Goal: Information Seeking & Learning: Understand process/instructions

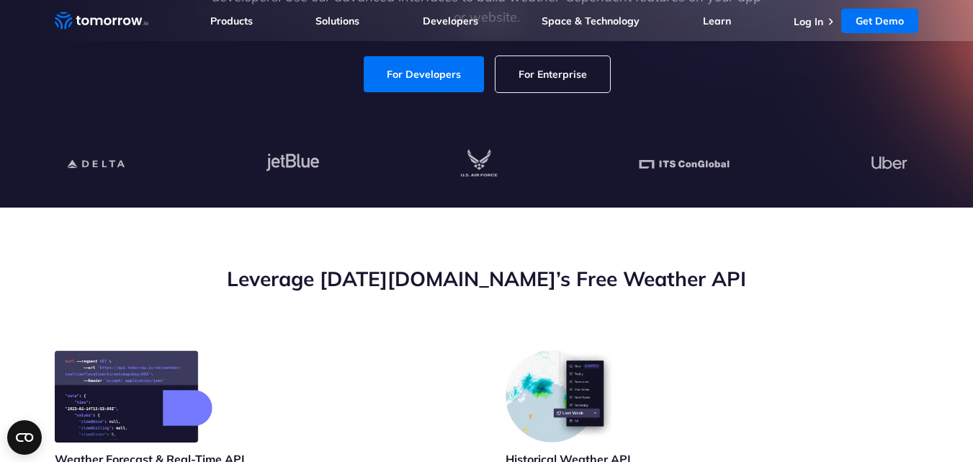
scroll to position [505, 0]
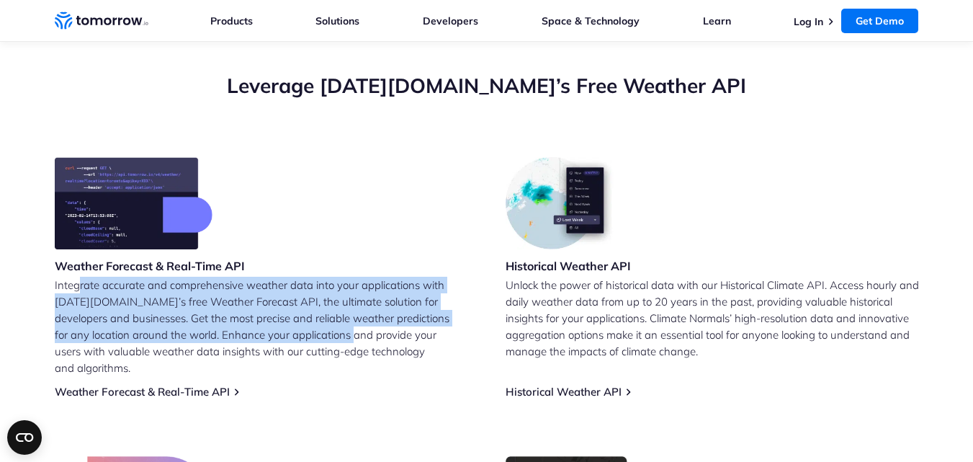
drag, startPoint x: 79, startPoint y: 279, endPoint x: 321, endPoint y: 336, distance: 248.7
click at [320, 336] on p "Integrate accurate and comprehensive weather data into your applications with T…" at bounding box center [261, 326] width 413 height 99
click at [197, 385] on link "Weather Forecast & Real-Time API" at bounding box center [142, 392] width 175 height 14
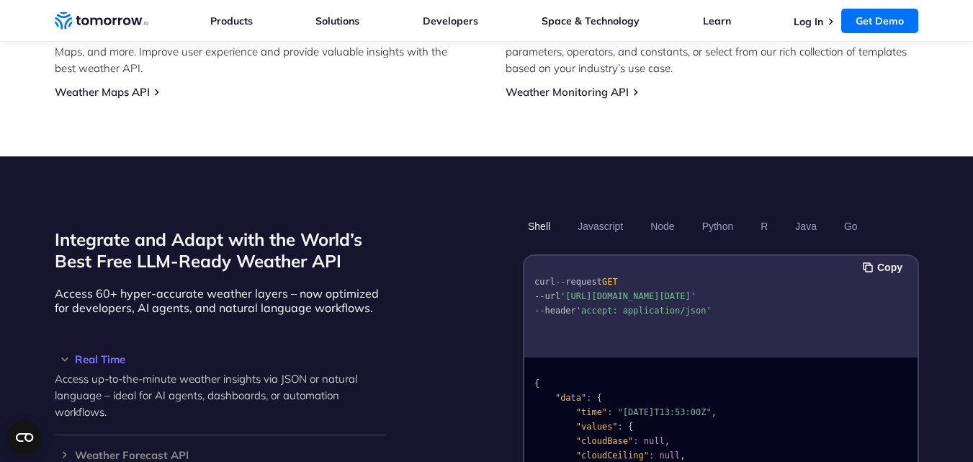
scroll to position [1225, 0]
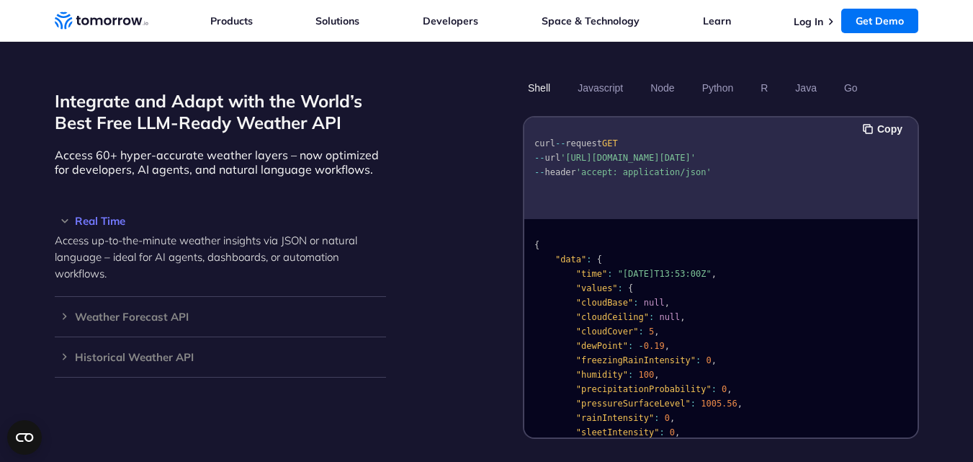
drag, startPoint x: 668, startPoint y: 155, endPoint x: 570, endPoint y: 129, distance: 101.3
click at [570, 129] on pre "curl -- request GET -- url 'https://api.tomorrow.io/v4/weather/realtime?locatio…" at bounding box center [720, 155] width 393 height 66
click at [722, 76] on button "Python" at bounding box center [717, 88] width 42 height 24
click at [720, 76] on button "Python" at bounding box center [717, 88] width 42 height 24
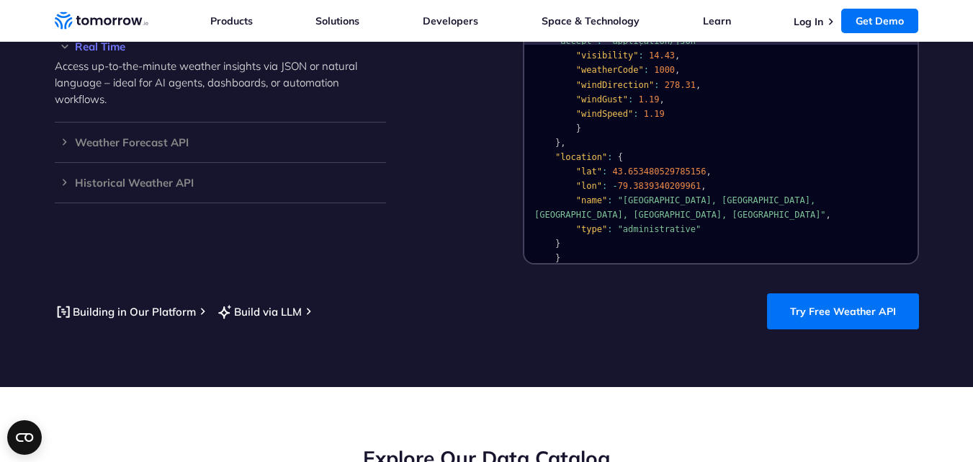
scroll to position [1441, 0]
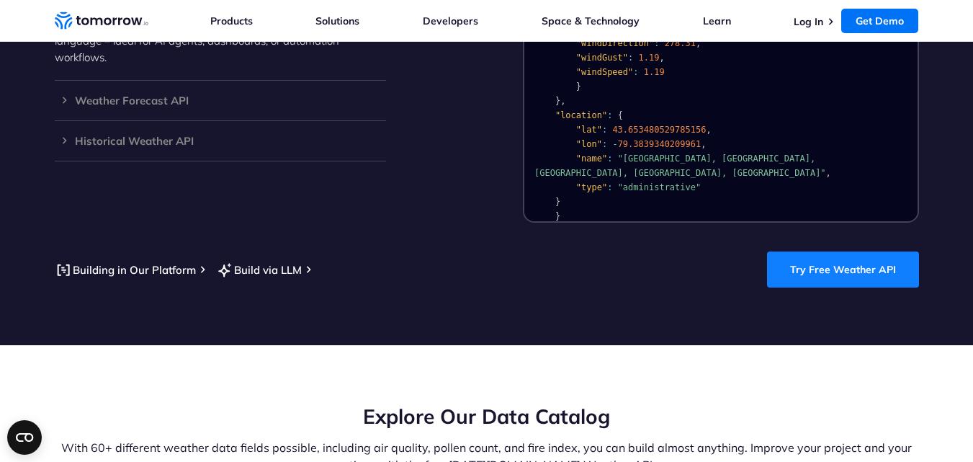
click at [887, 256] on link "Try Free Weather API" at bounding box center [843, 269] width 152 height 36
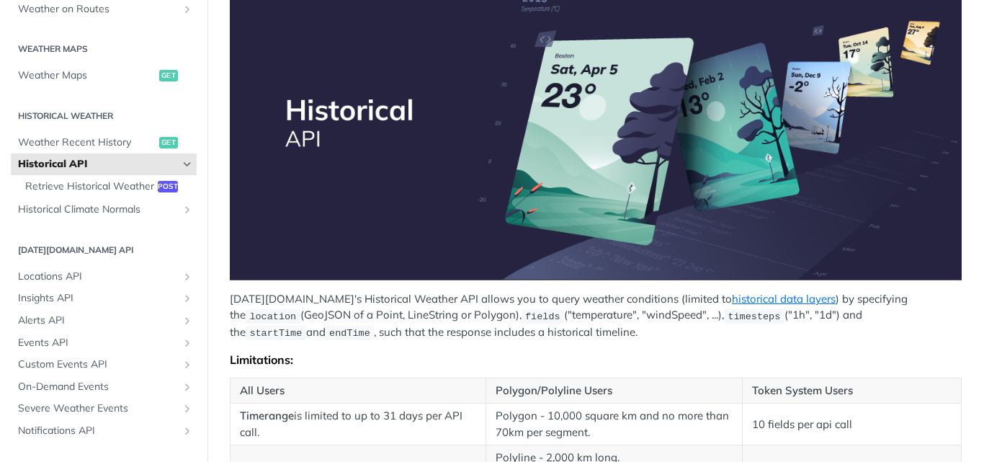
scroll to position [288, 0]
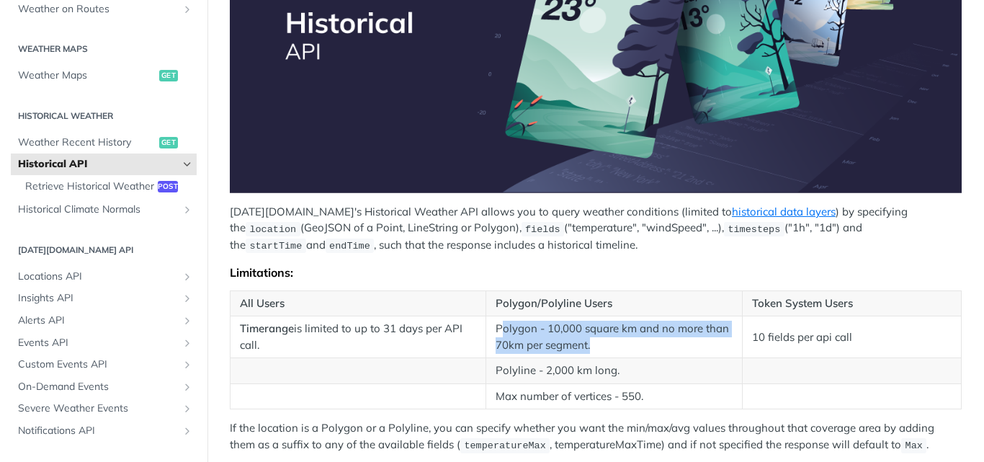
drag, startPoint x: 521, startPoint y: 326, endPoint x: 694, endPoint y: 374, distance: 179.6
click at [704, 340] on td "Polygon - 10,000 square km and no more than 70km per segment." at bounding box center [614, 337] width 256 height 42
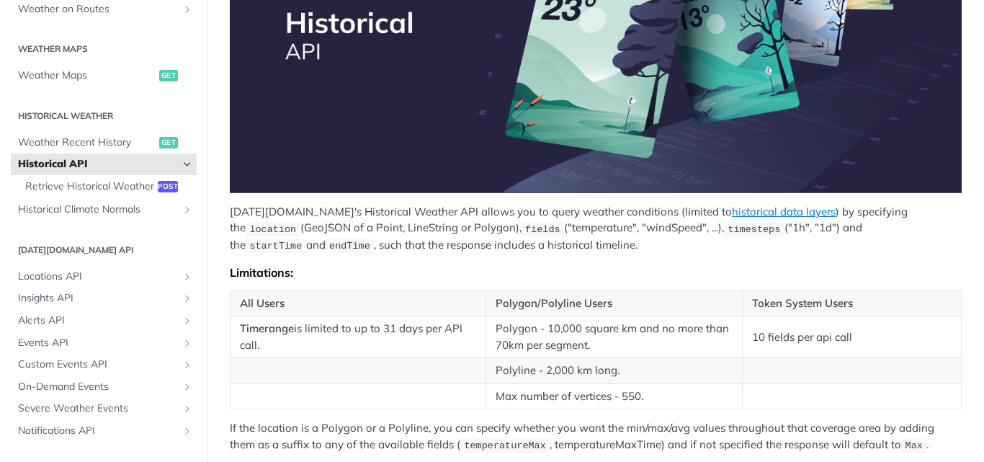
click at [681, 386] on td "Max number of vertices - 550." at bounding box center [614, 396] width 256 height 26
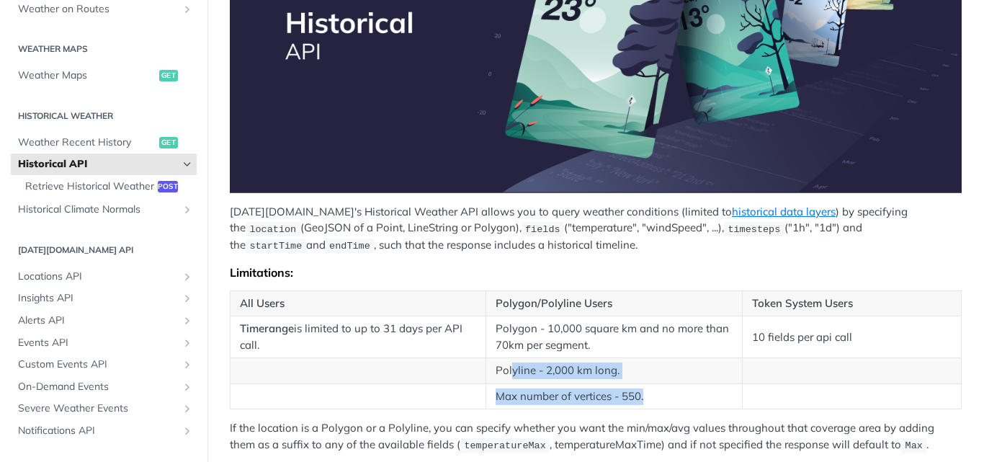
drag, startPoint x: 658, startPoint y: 395, endPoint x: 509, endPoint y: 364, distance: 152.1
click at [509, 364] on tbody "Timerange is limited to up to 31 days per API call. Polygon - 10,000 square km …" at bounding box center [595, 362] width 731 height 93
click at [430, 393] on td at bounding box center [358, 396] width 256 height 26
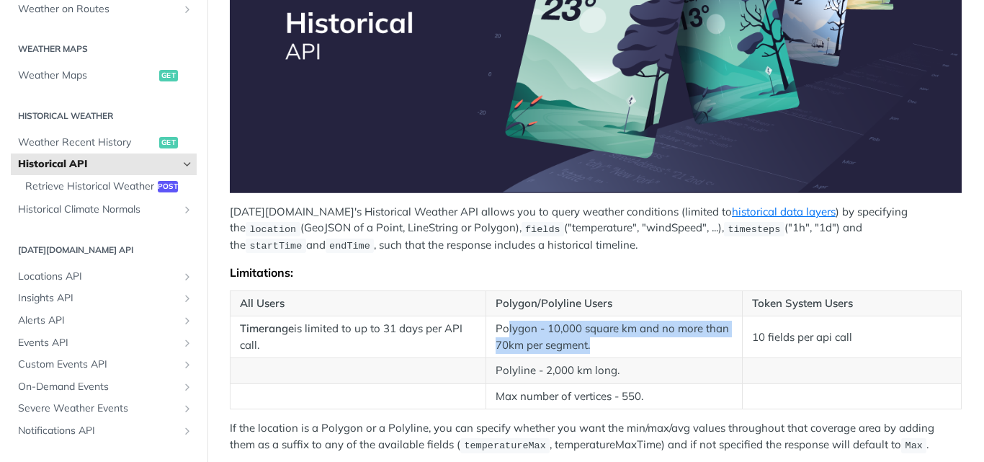
drag, startPoint x: 503, startPoint y: 323, endPoint x: 714, endPoint y: 333, distance: 212.0
click at [714, 333] on td "Polygon - 10,000 square km and no more than 70km per segment." at bounding box center [614, 337] width 256 height 42
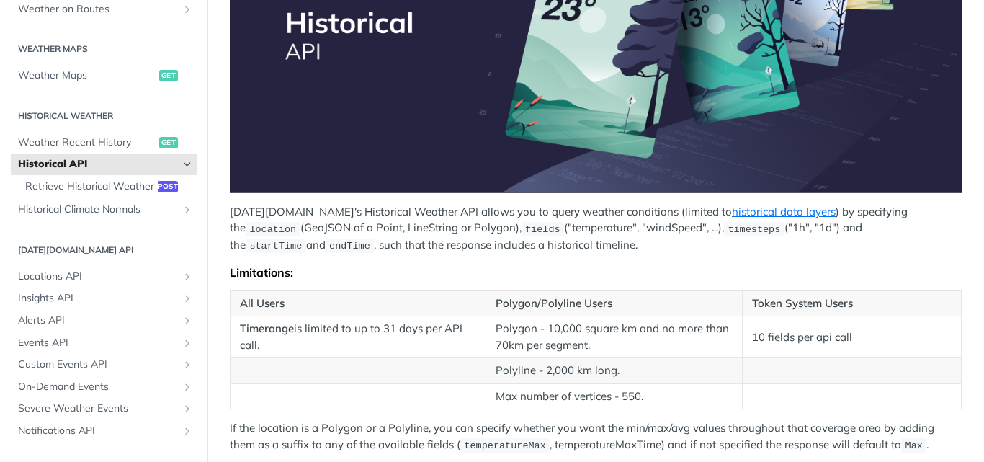
click at [633, 366] on td "Polyline - 2,000 km long." at bounding box center [614, 371] width 256 height 26
drag, startPoint x: 302, startPoint y: 225, endPoint x: 459, endPoint y: 229, distance: 157.1
click at [459, 229] on p "Tomorrow.io's Historical Weather API allows you to query weather conditions (li…" at bounding box center [596, 229] width 732 height 50
click at [595, 329] on td "Polygon - 10,000 square km and no more than 70km per segment." at bounding box center [614, 337] width 256 height 42
click at [596, 337] on td "Polygon - 10,000 square km and no more than 70km per segment." at bounding box center [614, 337] width 256 height 42
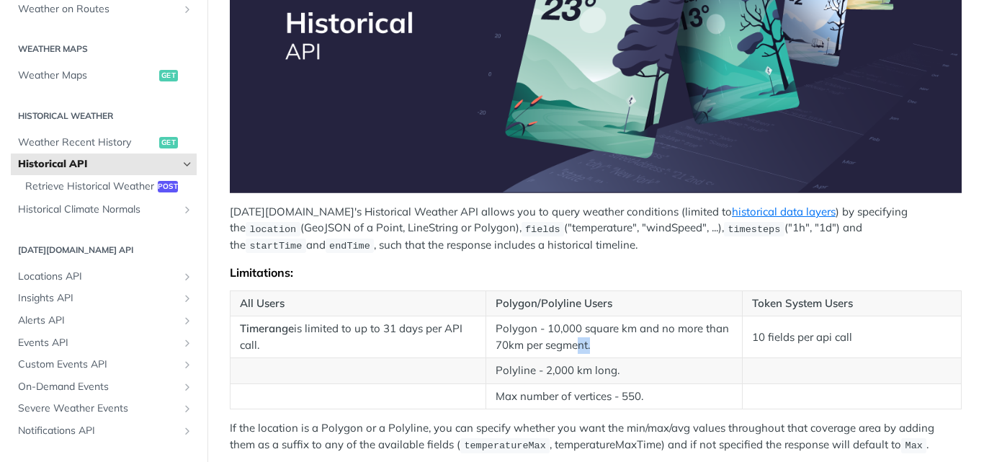
drag, startPoint x: 587, startPoint y: 345, endPoint x: 574, endPoint y: 346, distance: 13.0
click at [574, 346] on td "Polygon - 10,000 square km and no more than 70km per segment." at bounding box center [614, 337] width 256 height 42
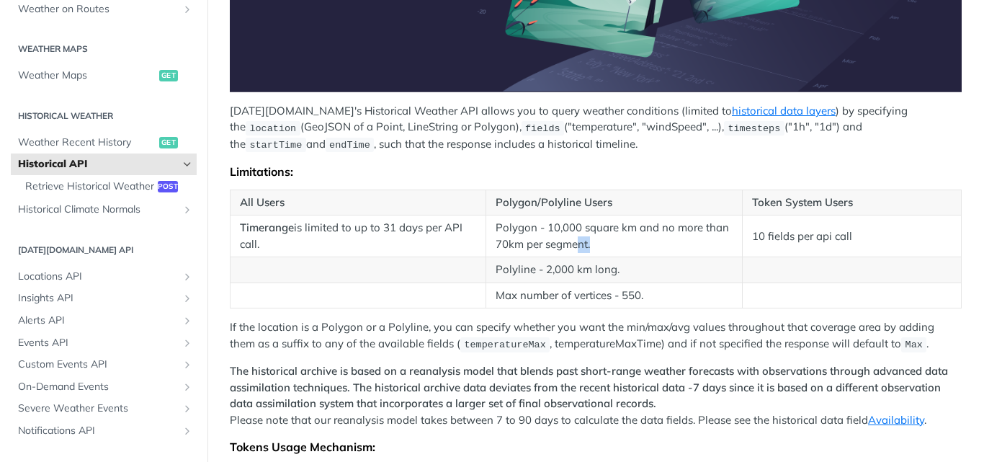
scroll to position [432, 0]
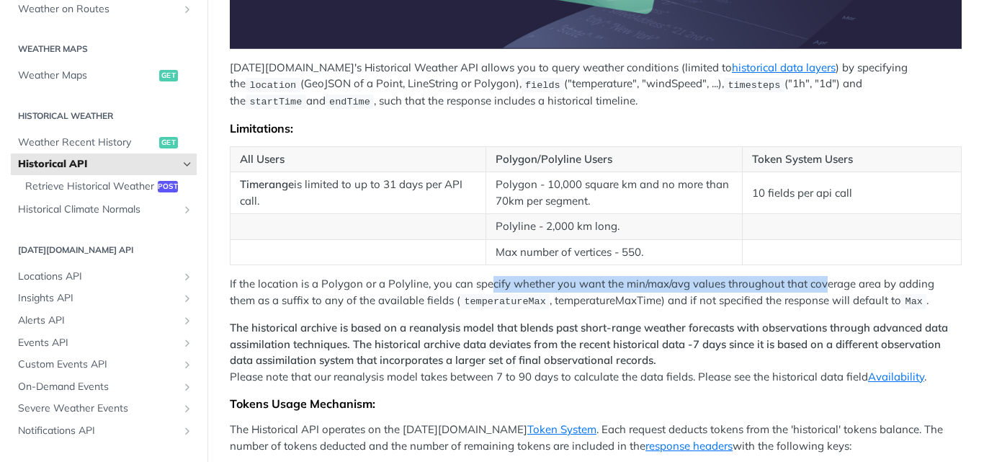
drag, startPoint x: 531, startPoint y: 282, endPoint x: 823, endPoint y: 284, distance: 291.7
click at [823, 284] on p "If the location is a Polygon or a Polyline, you can specify whether you want th…" at bounding box center [596, 292] width 732 height 33
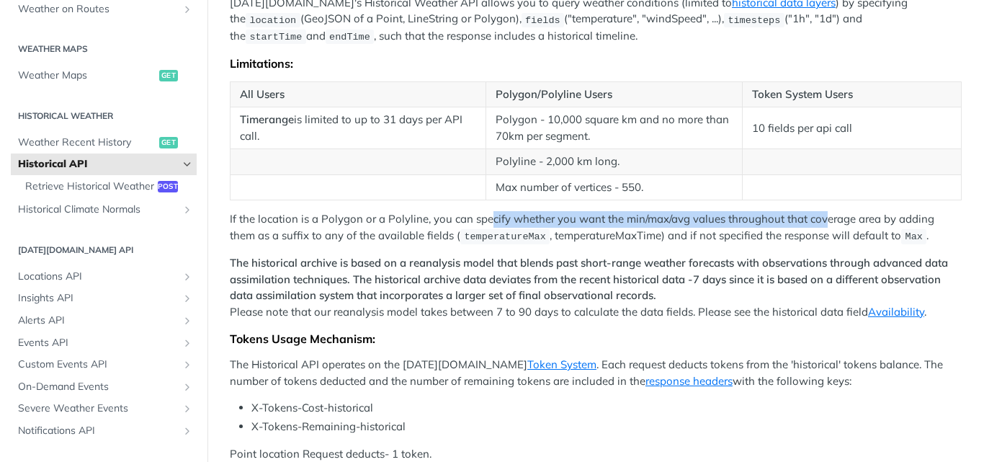
scroll to position [360, 0]
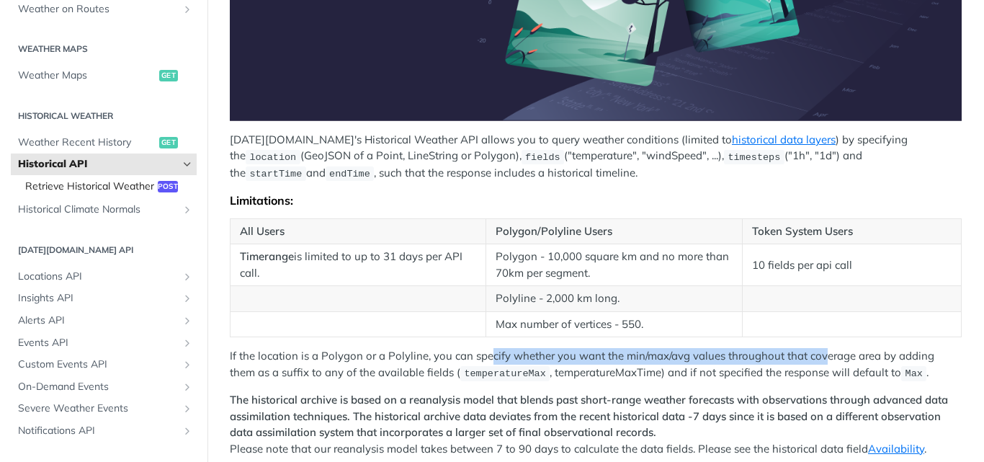
click at [68, 189] on span "Retrieve Historical Weather" at bounding box center [89, 186] width 129 height 14
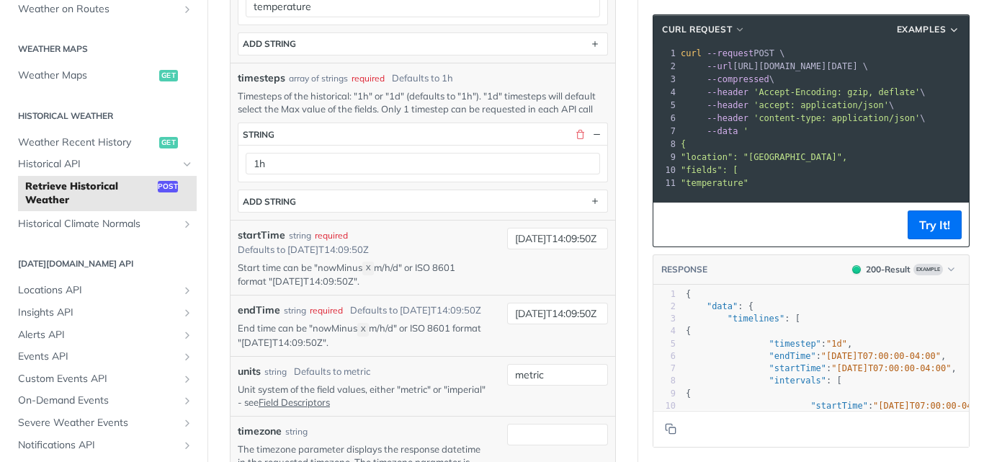
scroll to position [504, 0]
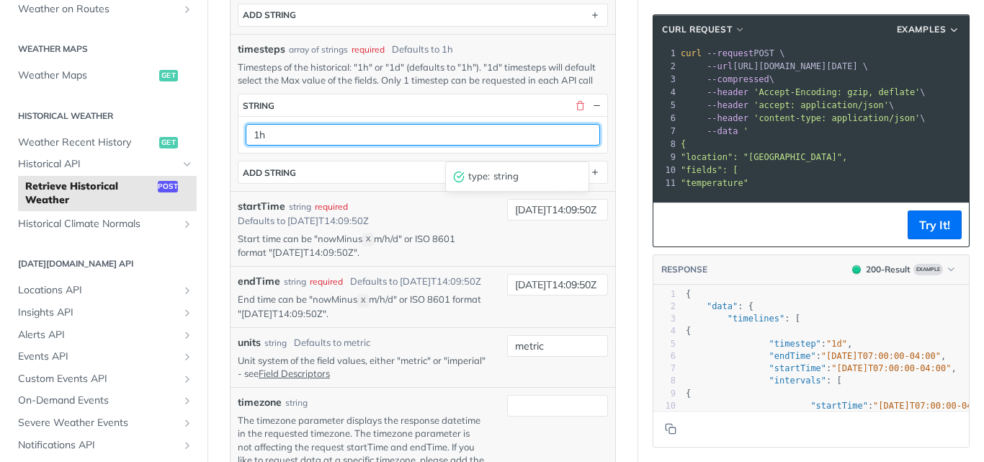
click at [522, 145] on input "1h" at bounding box center [423, 135] width 354 height 22
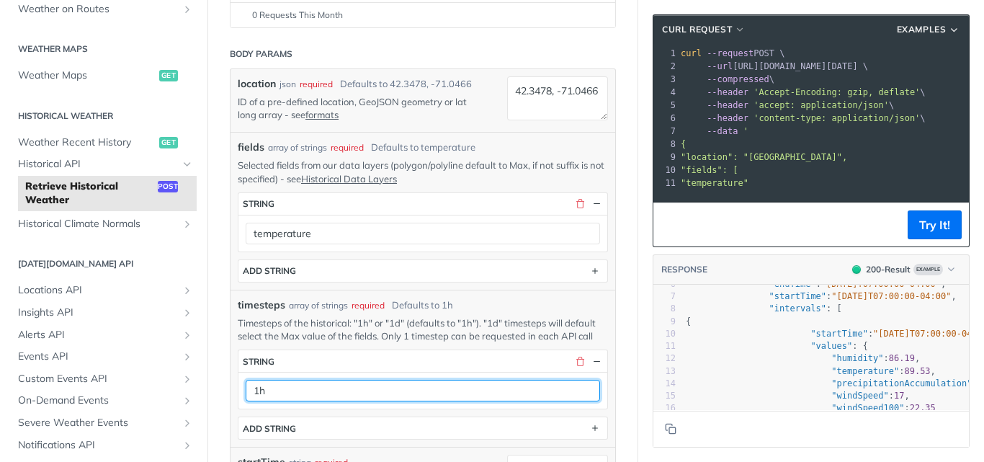
scroll to position [144, 0]
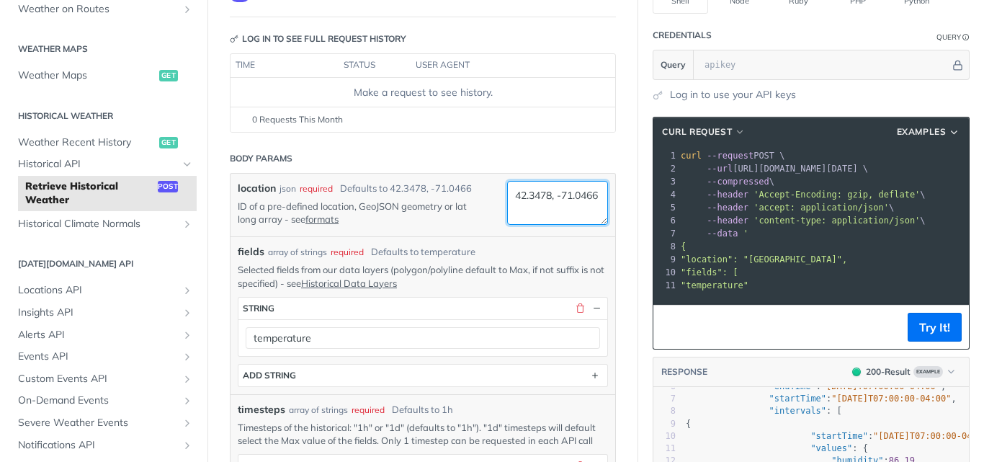
drag, startPoint x: 551, startPoint y: 211, endPoint x: 494, endPoint y: 189, distance: 61.1
click at [494, 189] on div "location json required Defaults to 42.3478, -71.0466 ID of a pre-defined locati…" at bounding box center [423, 205] width 370 height 48
click at [562, 215] on textarea "42.3478, -71.0466" at bounding box center [557, 203] width 101 height 44
drag, startPoint x: 555, startPoint y: 213, endPoint x: 488, endPoint y: 195, distance: 69.4
click at [488, 195] on div "location json required Defaults to 42.3478, -71.0466 ID of a pre-defined locati…" at bounding box center [423, 205] width 370 height 48
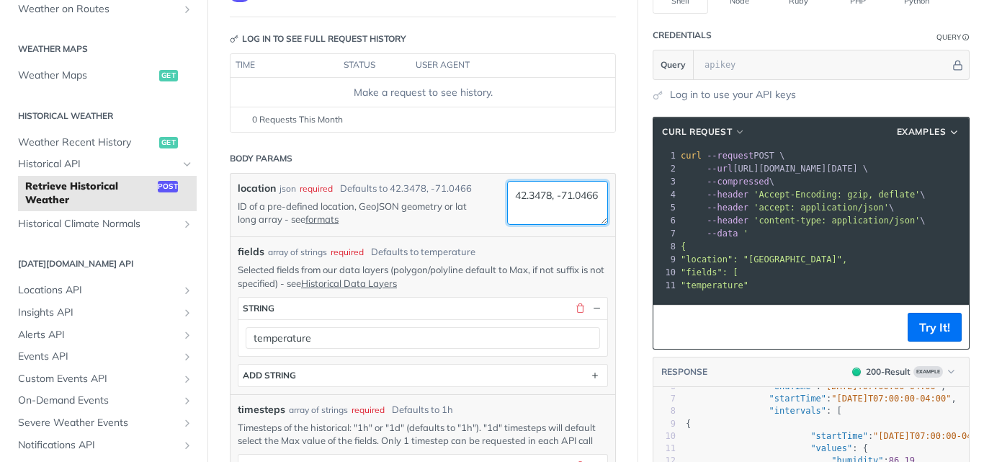
paste textarea "26.798656358663866, 80.7715219196055"
type textarea "26.798656358663866, 80.7715219196055"
click at [452, 222] on p "ID of a pre-defined location, GeoJSON geometry or lat long array - see formats" at bounding box center [362, 212] width 248 height 26
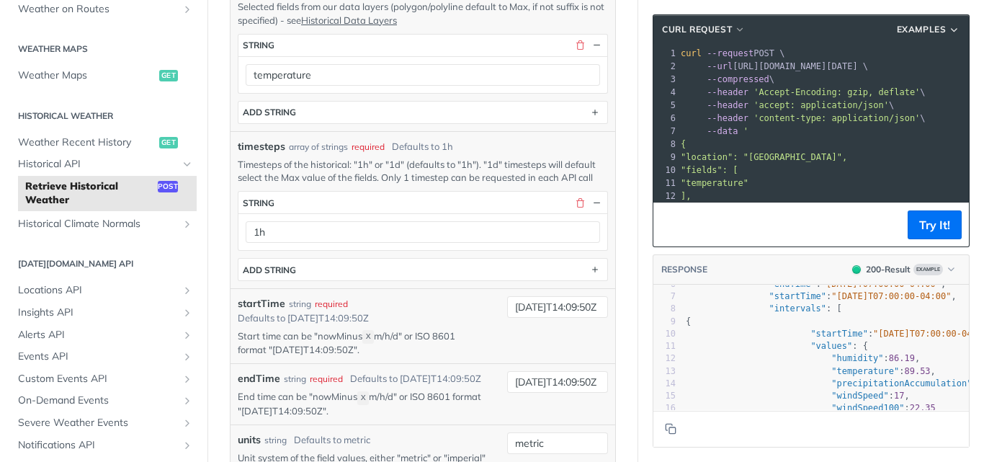
scroll to position [432, 0]
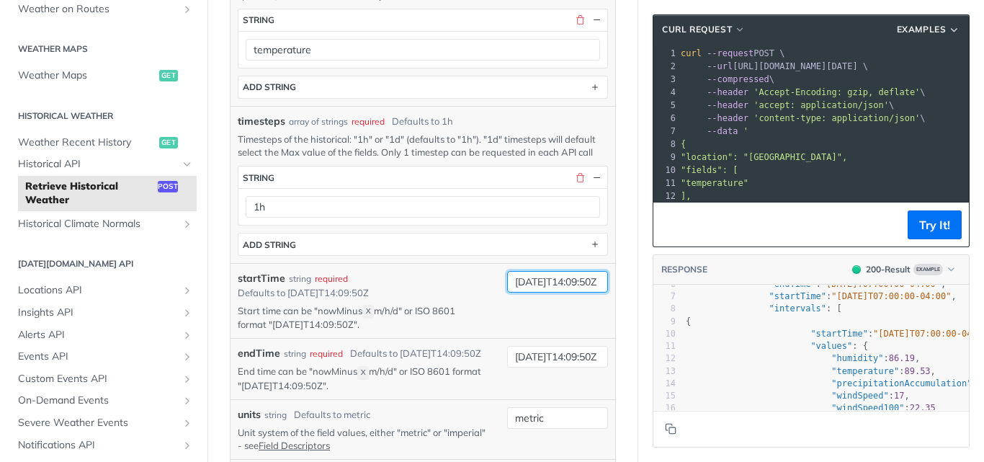
click at [558, 292] on input "2019-03-20T14:09:50Z" at bounding box center [557, 282] width 101 height 22
click at [474, 241] on div "timesteps * string 1h ADD string" at bounding box center [423, 211] width 370 height 90
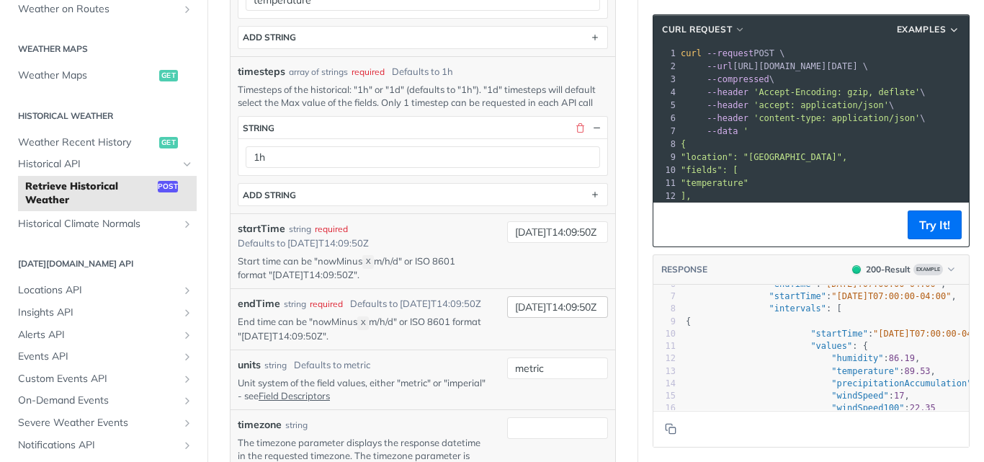
scroll to position [504, 0]
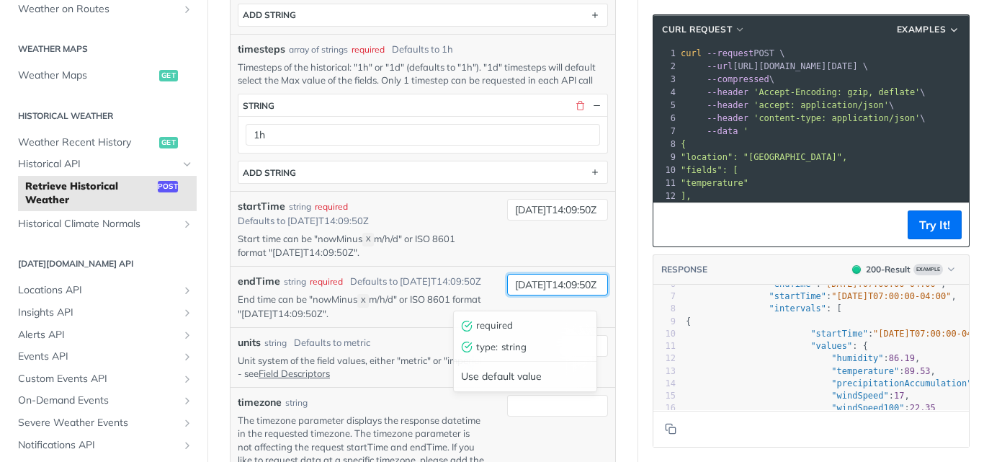
click at [559, 295] on input "2019-03-28T14:09:50Z" at bounding box center [557, 285] width 101 height 22
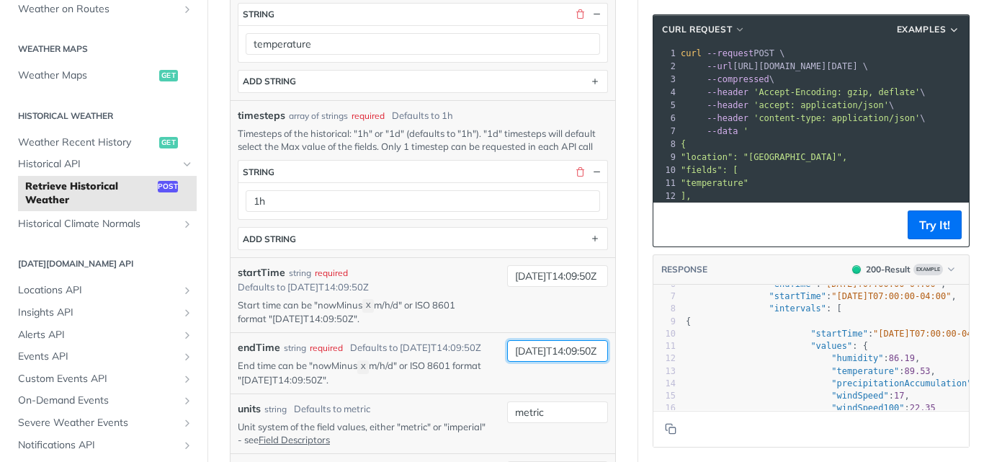
scroll to position [432, 0]
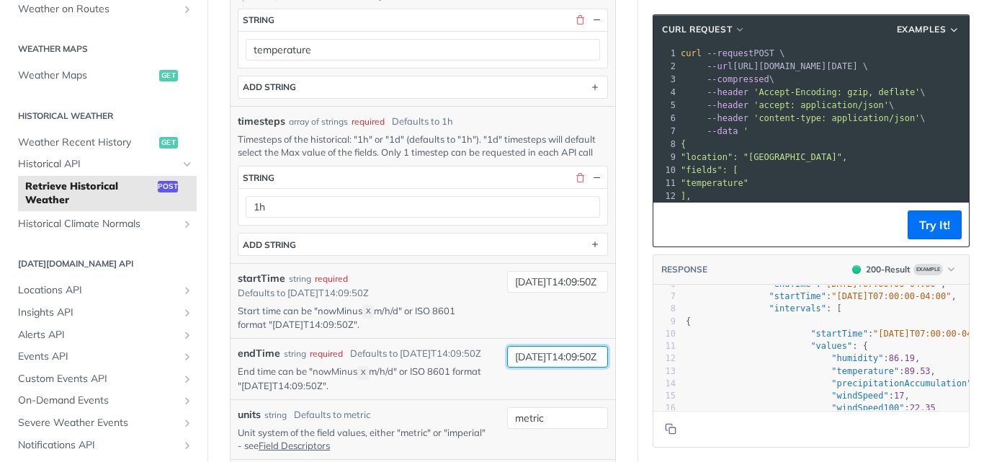
type input "2025-08-30T14:09:50Z"
click at [427, 158] on p "Timesteps of the historical: "1h" or "1d" (defaults to "1h"). "1d" timesteps wi…" at bounding box center [423, 146] width 370 height 26
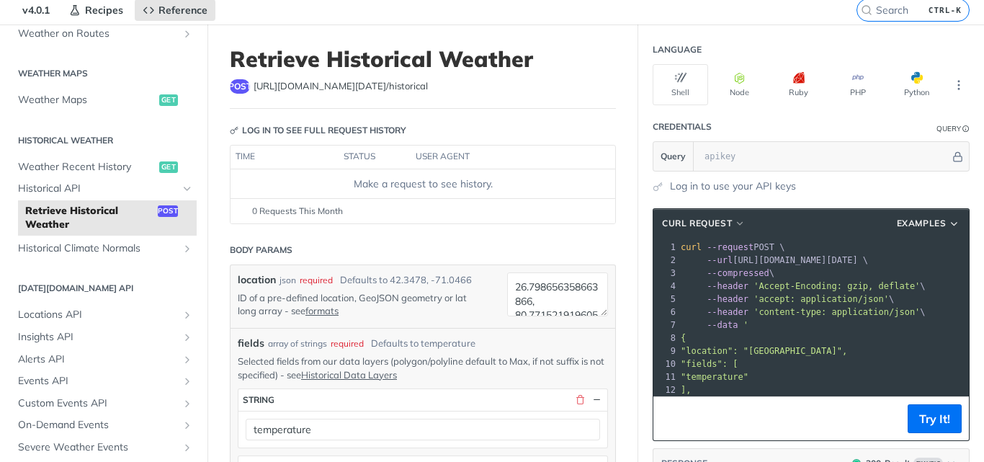
scroll to position [0, 0]
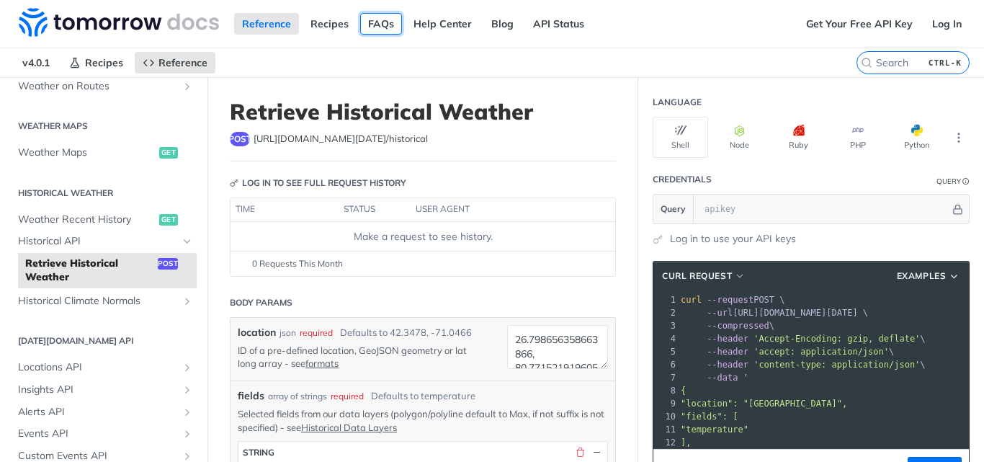
click at [379, 24] on link "FAQs" at bounding box center [381, 24] width 42 height 22
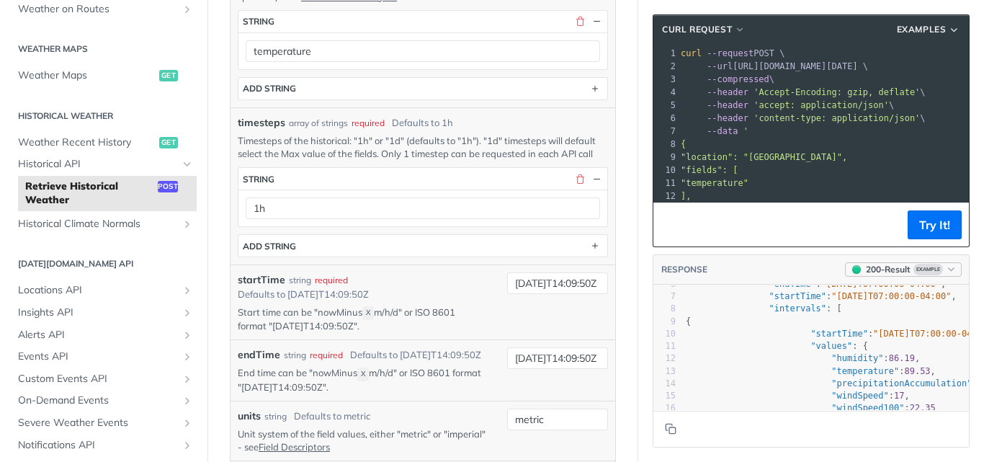
scroll to position [432, 0]
click at [922, 230] on button "Try It!" at bounding box center [934, 224] width 54 height 29
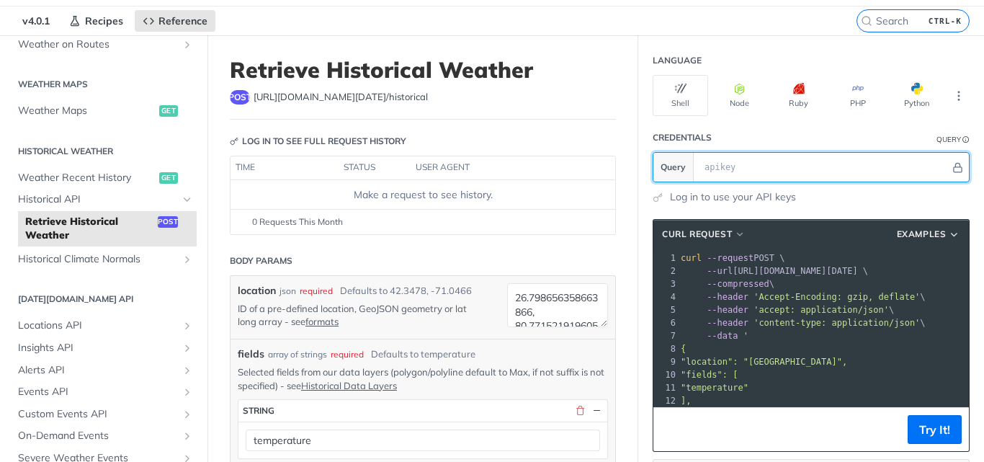
scroll to position [0, 0]
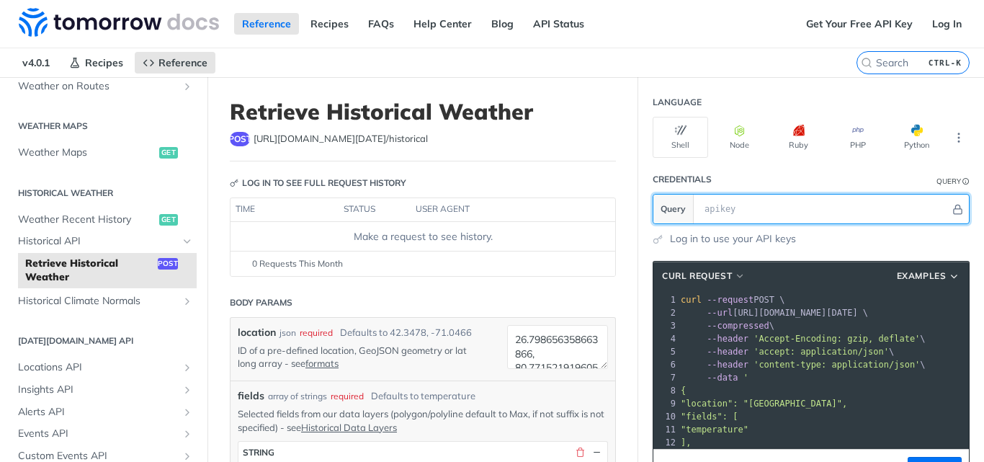
click at [730, 212] on input "text" at bounding box center [823, 208] width 253 height 29
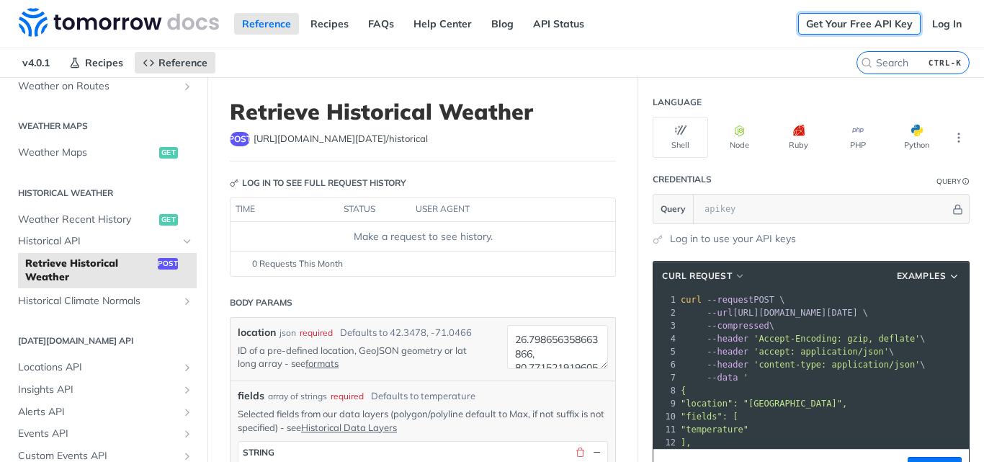
click at [883, 27] on link "Get Your Free API Key" at bounding box center [859, 24] width 122 height 22
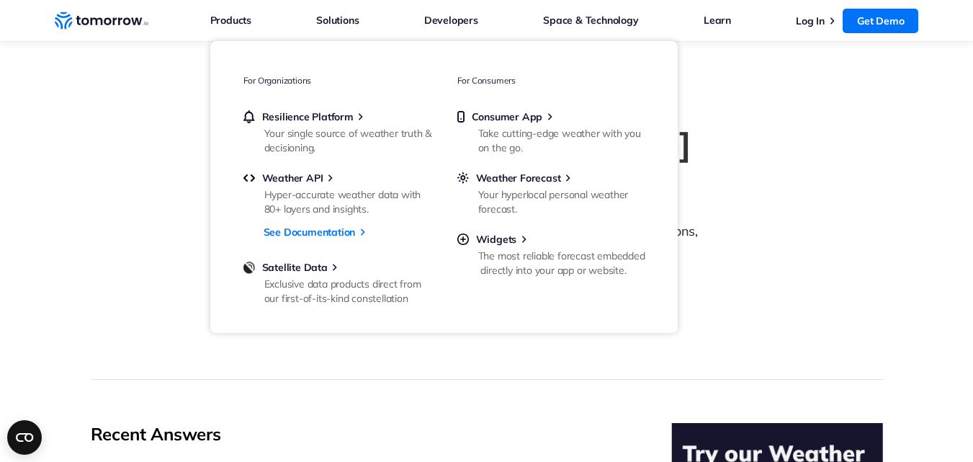
click at [55, 224] on section "[DATE][DOMAIN_NAME] FAQ Explore expert answers to your weather and climate secu…" at bounding box center [486, 211] width 973 height 338
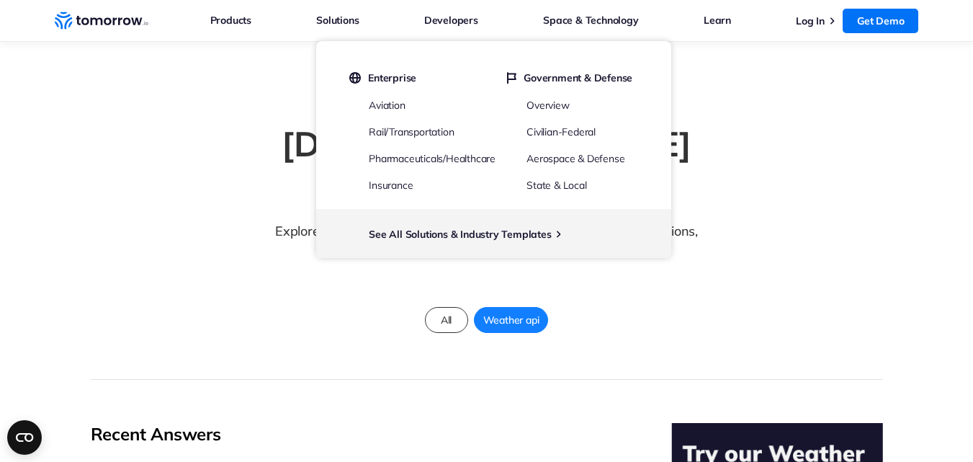
click at [207, 280] on div "[DATE][DOMAIN_NAME] FAQ Explore expert answers to your weather and climate secu…" at bounding box center [487, 247] width 792 height 266
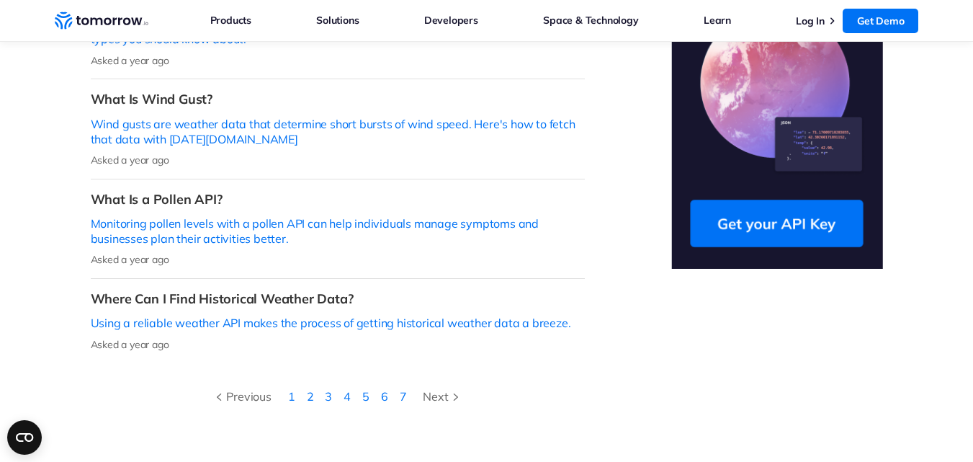
scroll to position [648, 0]
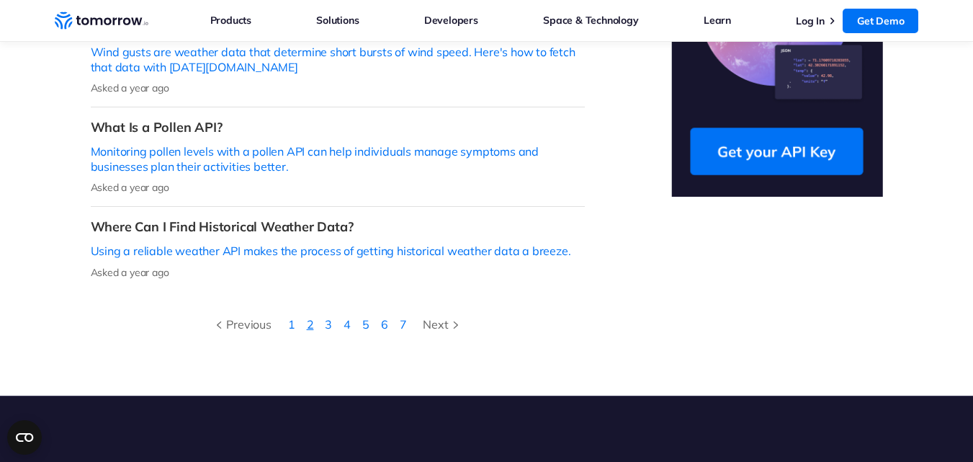
click at [308, 317] on link "2" at bounding box center [310, 324] width 7 height 14
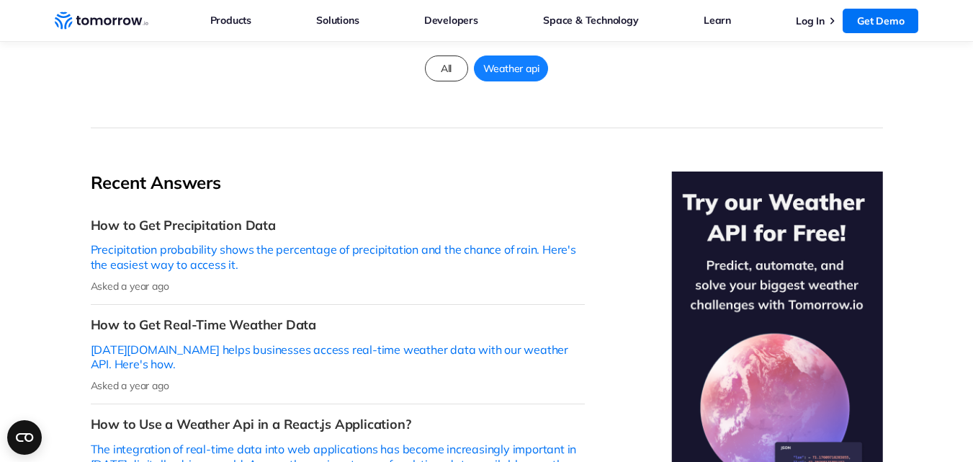
scroll to position [144, 0]
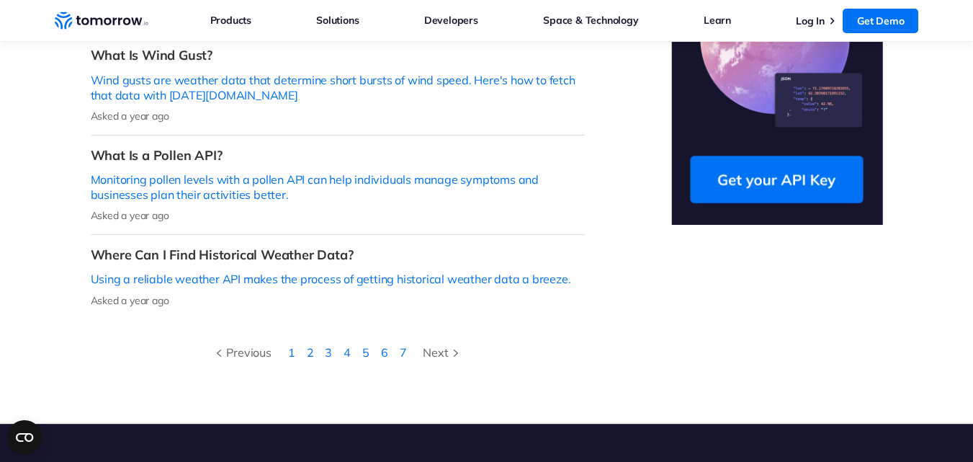
scroll to position [648, 0]
